Goal: Check status: Check status

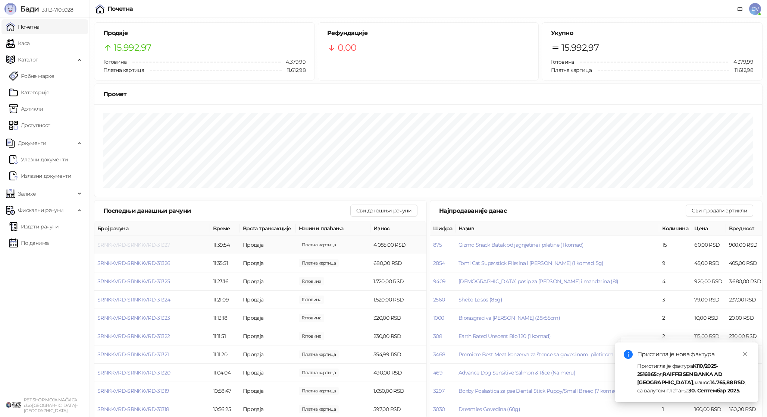
click at [148, 242] on span "SRNKKVRD-SRNKKVRD-31327" at bounding box center [133, 245] width 72 height 7
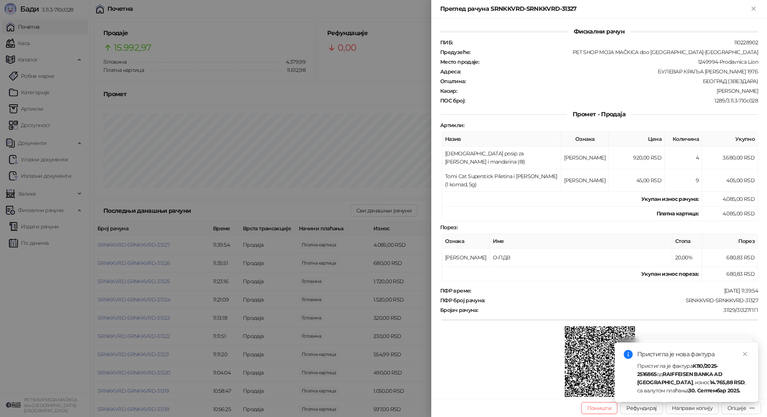
click at [208, 288] on div at bounding box center [383, 208] width 767 height 417
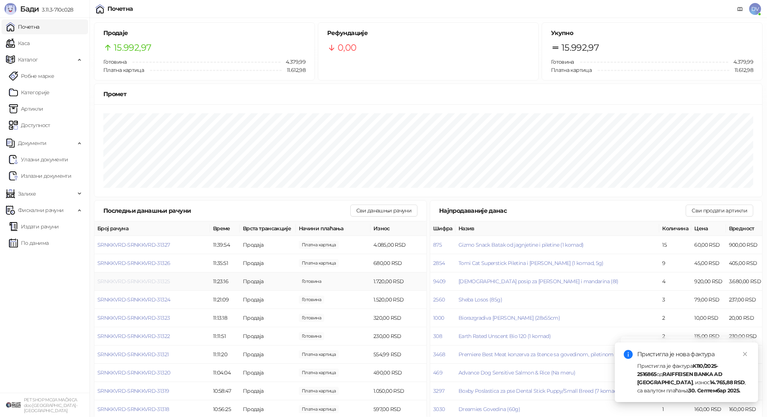
click at [145, 283] on span "SRNKKVRD-SRNKKVRD-31325" at bounding box center [133, 281] width 72 height 7
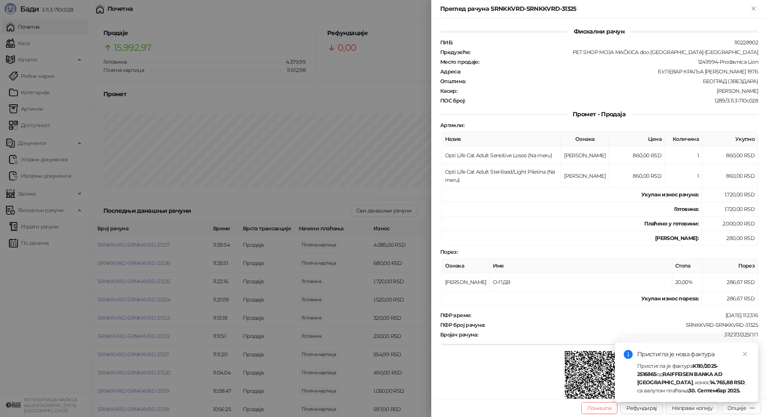
click at [146, 283] on div at bounding box center [383, 208] width 767 height 417
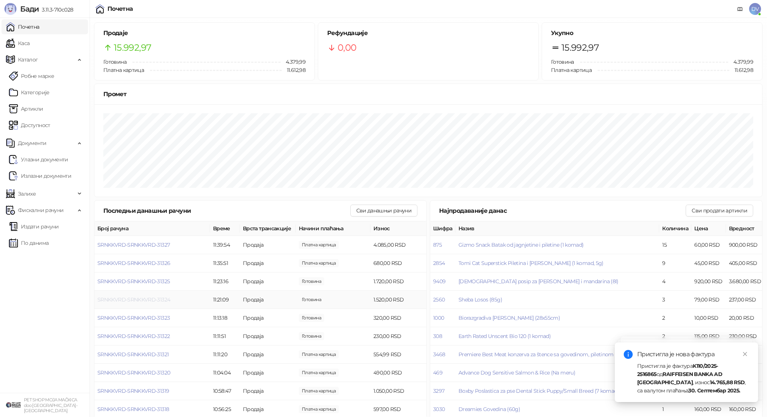
click at [143, 302] on span "SRNKKVRD-SRNKKVRD-31324" at bounding box center [133, 299] width 73 height 7
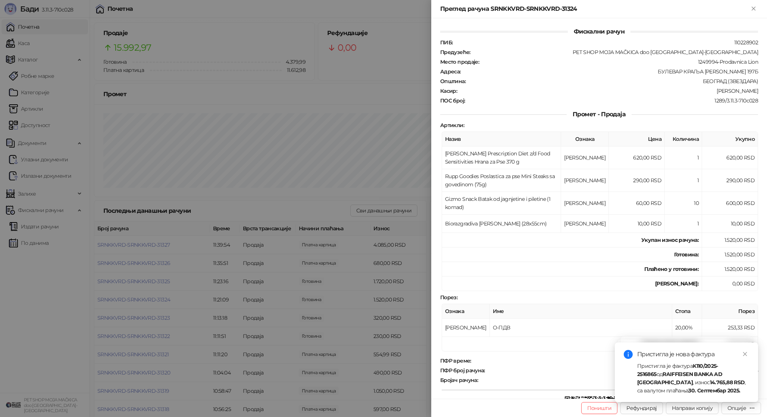
click at [143, 302] on div at bounding box center [383, 208] width 767 height 417
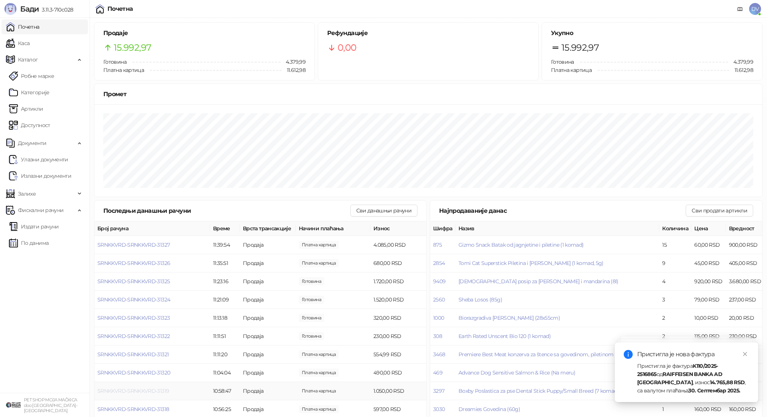
click at [138, 388] on span "SRNKKVRD-SRNKKVRD-31319" at bounding box center [133, 391] width 72 height 7
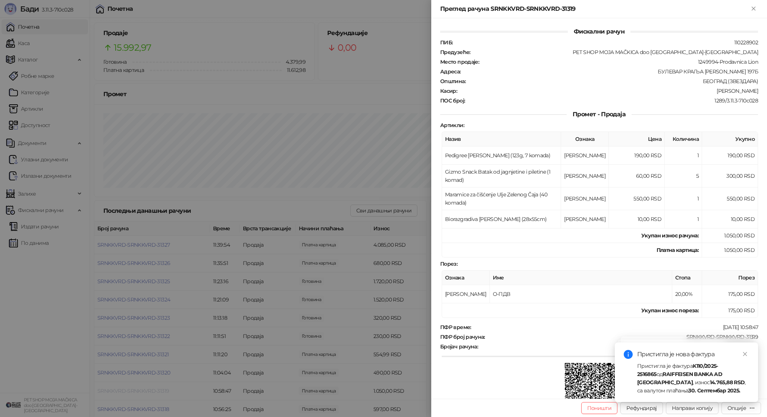
click at [138, 387] on div at bounding box center [383, 208] width 767 height 417
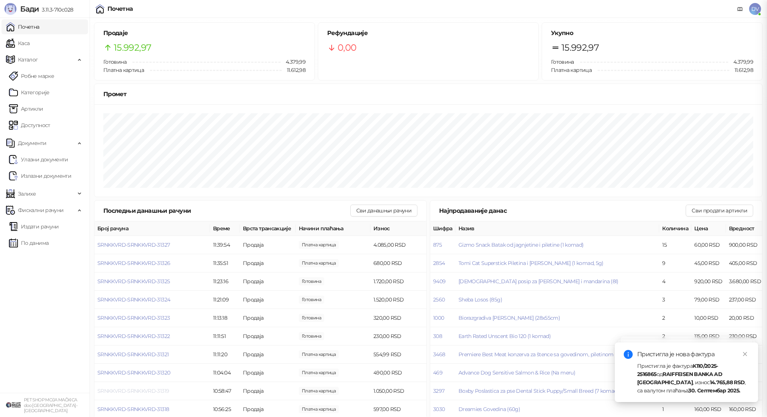
scroll to position [6, 0]
